Goal: Task Accomplishment & Management: Manage account settings

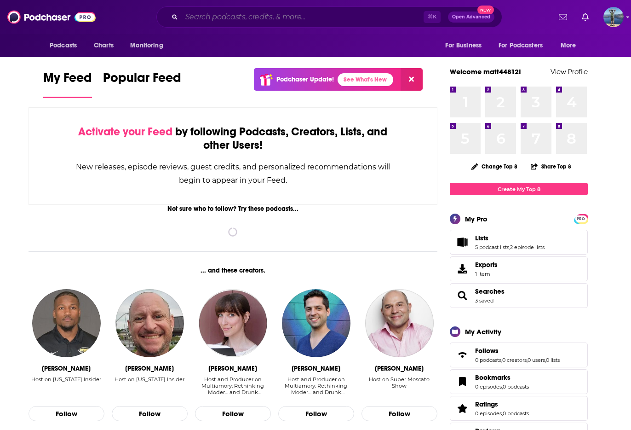
click at [266, 15] on input "Search podcasts, credits, & more..." at bounding box center [303, 17] width 242 height 15
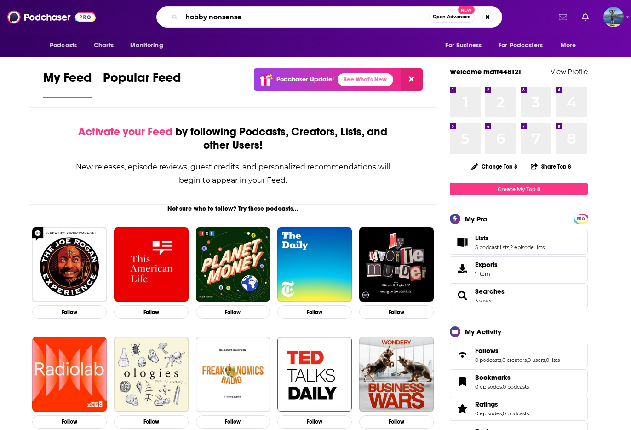
type input "hobby nonsense"
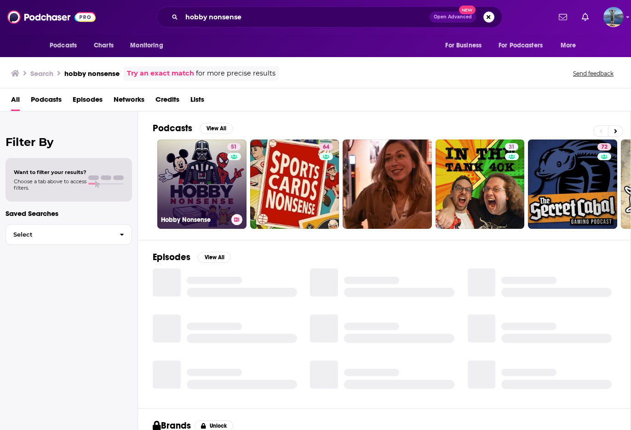
click at [202, 173] on link "51 Hobby Nonsense" at bounding box center [201, 183] width 89 height 89
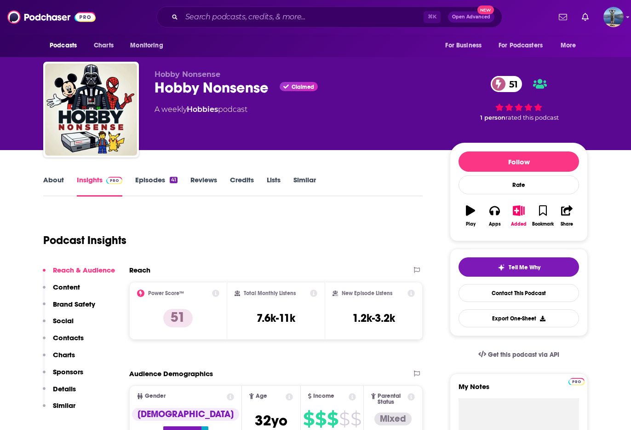
click at [152, 181] on link "Episodes 41" at bounding box center [156, 185] width 42 height 21
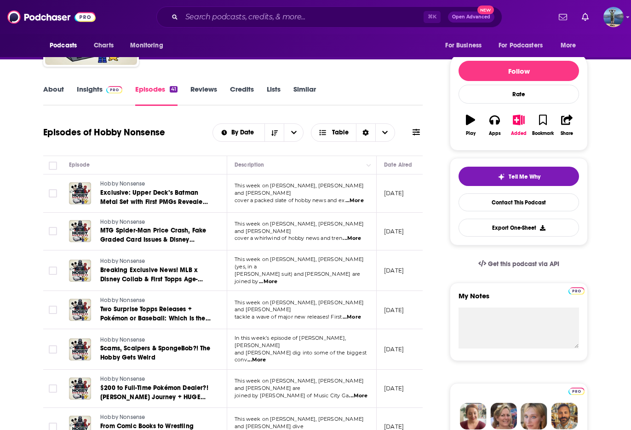
scroll to position [93, 0]
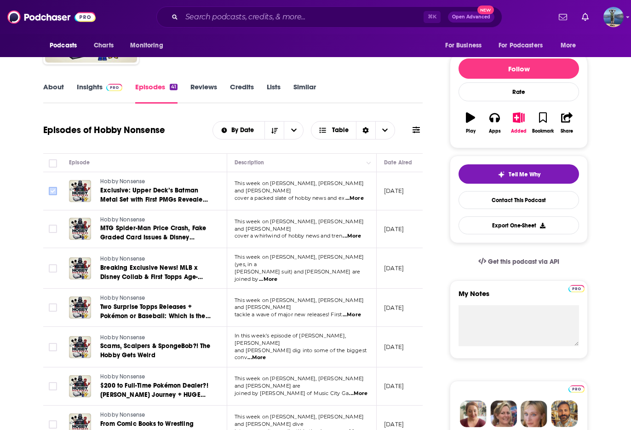
click at [55, 190] on input "Toggle select row" at bounding box center [53, 191] width 8 height 8
checkbox input "true"
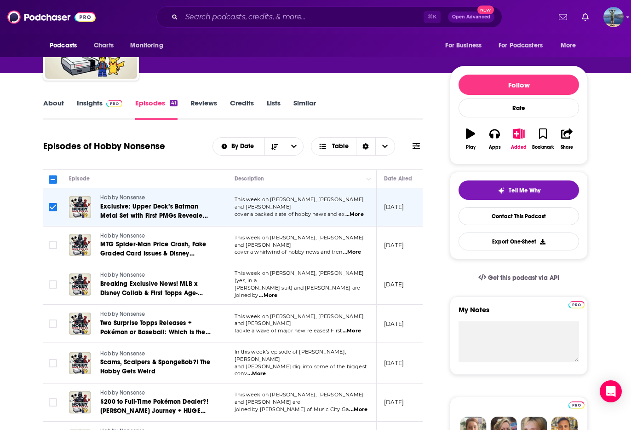
scroll to position [75, 0]
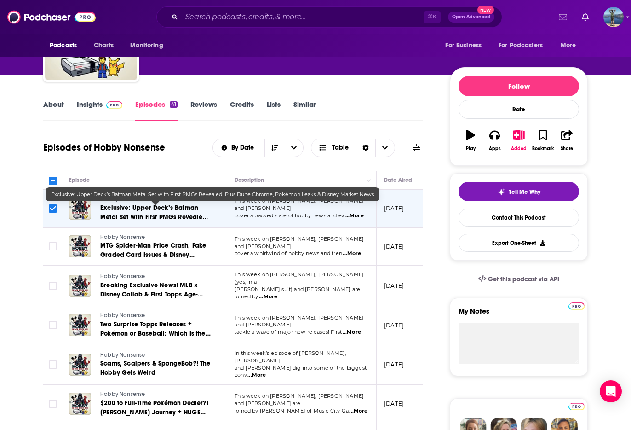
click at [150, 212] on link "Exclusive: Upper Deck’s Batman Metal Set with First PMGs Revealed! Plus Dune Ch…" at bounding box center [155, 212] width 110 height 18
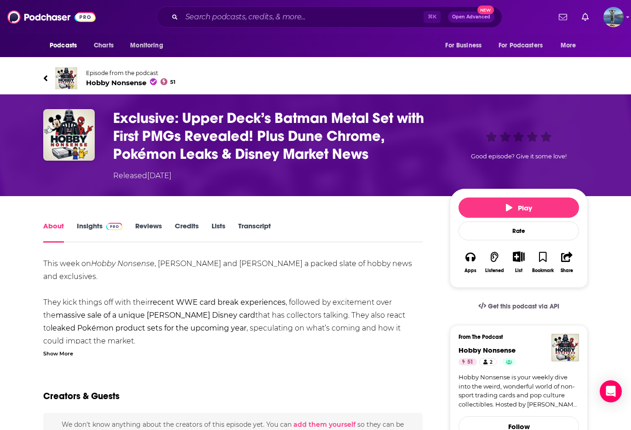
click at [517, 260] on icon "Show More Button" at bounding box center [518, 256] width 11 height 10
click at [510, 277] on button "Add Episode" at bounding box center [511, 274] width 47 height 17
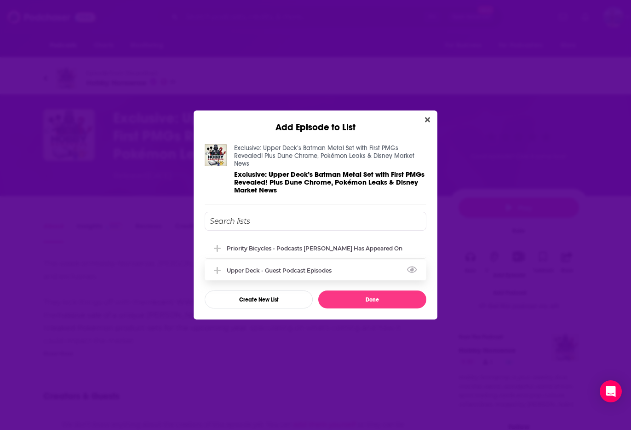
click at [217, 267] on icon "Add Episode To List" at bounding box center [217, 270] width 7 height 7
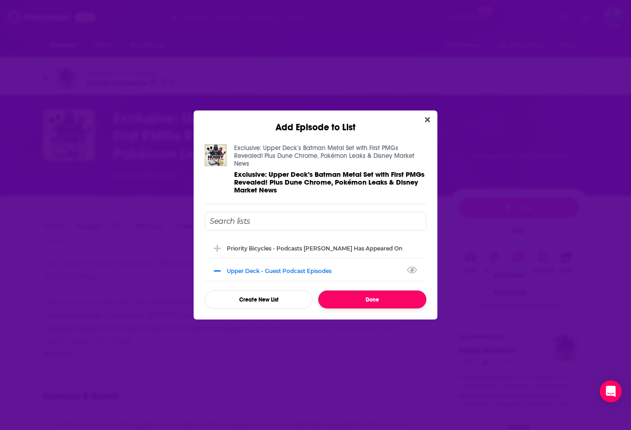
click at [360, 294] on button "Done" at bounding box center [372, 299] width 108 height 18
click at [361, 298] on button "Done" at bounding box center [372, 299] width 108 height 18
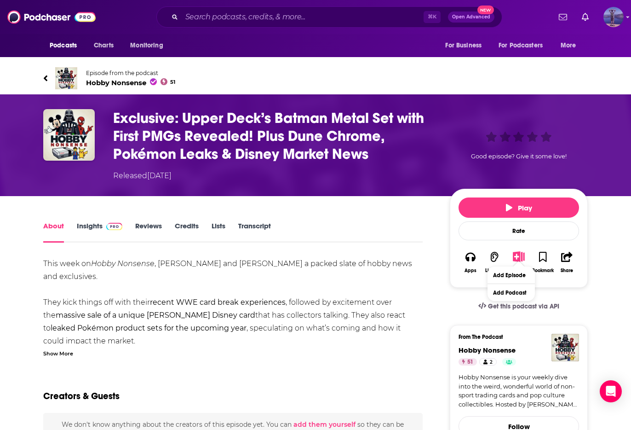
click at [619, 8] on div "Logged in as matt44812" at bounding box center [613, 17] width 20 height 20
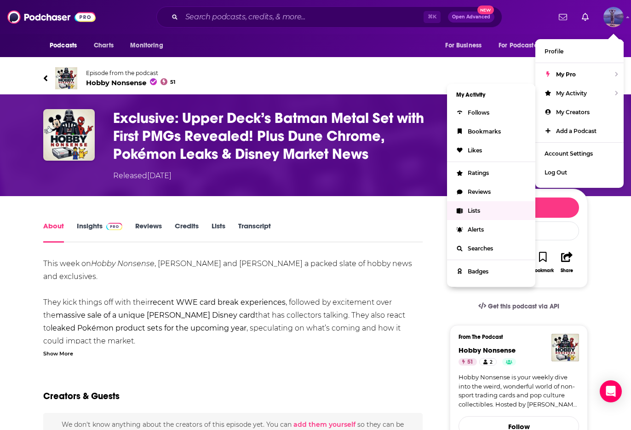
click at [474, 212] on span "Lists" at bounding box center [474, 210] width 12 height 7
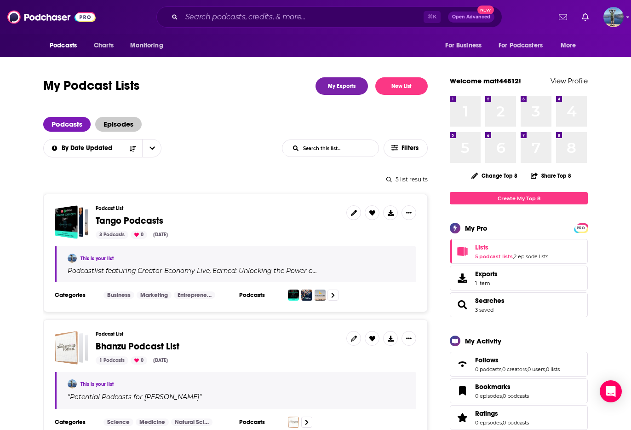
click at [120, 124] on span "Episodes" at bounding box center [118, 124] width 46 height 15
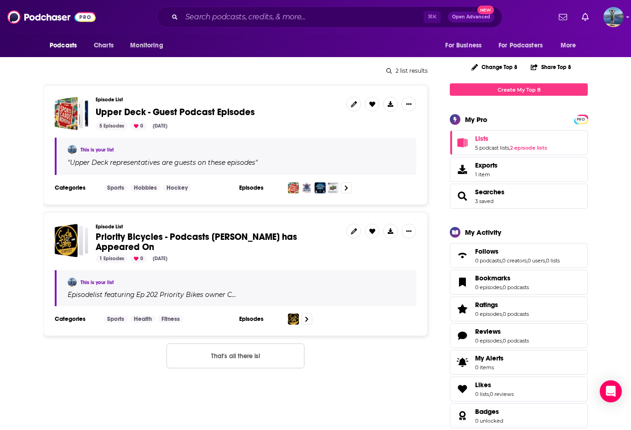
scroll to position [0, 0]
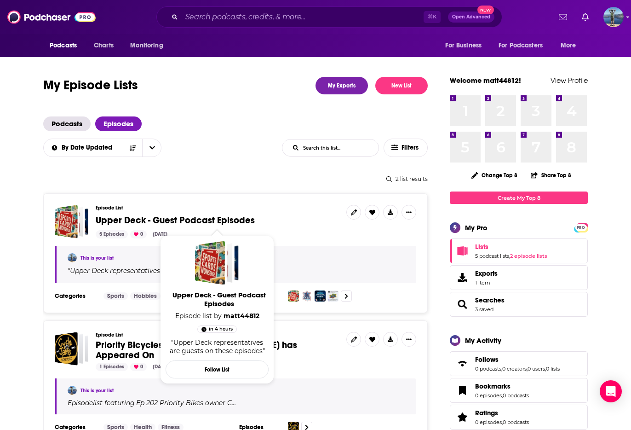
click at [207, 218] on span "Upper Deck - Guest Podcast Episodes" at bounding box center [175, 219] width 159 height 11
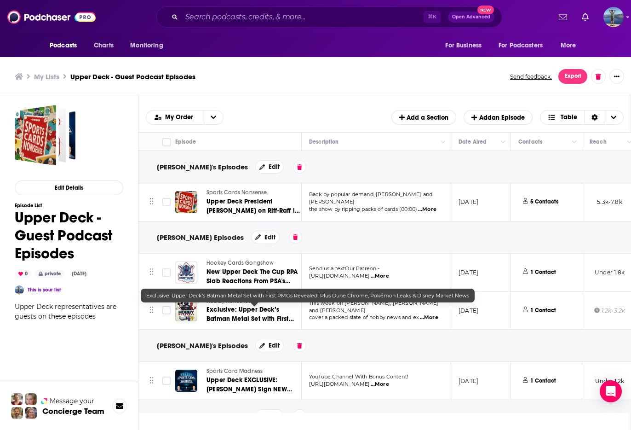
click at [250, 311] on span "Exclusive: Upper Deck’s Batman Metal Set with First PMGs Revealed! Plus Dune Ch…" at bounding box center [250, 327] width 87 height 45
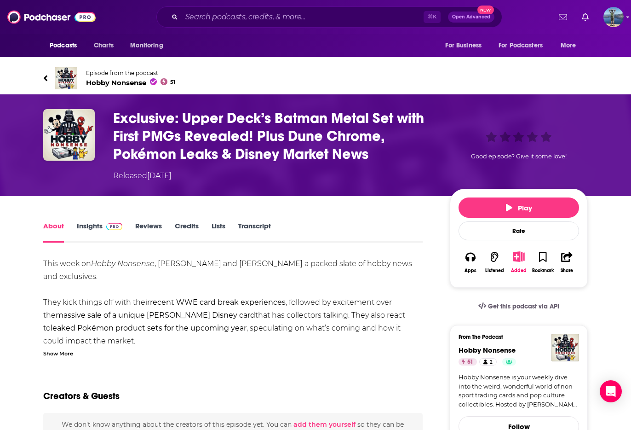
click at [89, 223] on link "Insights" at bounding box center [100, 231] width 46 height 21
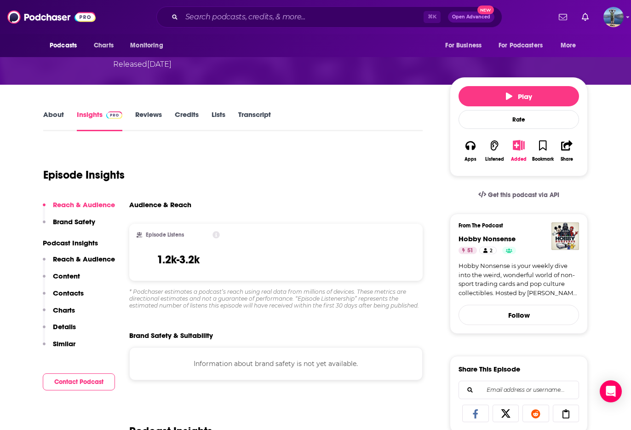
scroll to position [110, 0]
